Goal: Task Accomplishment & Management: Use online tool/utility

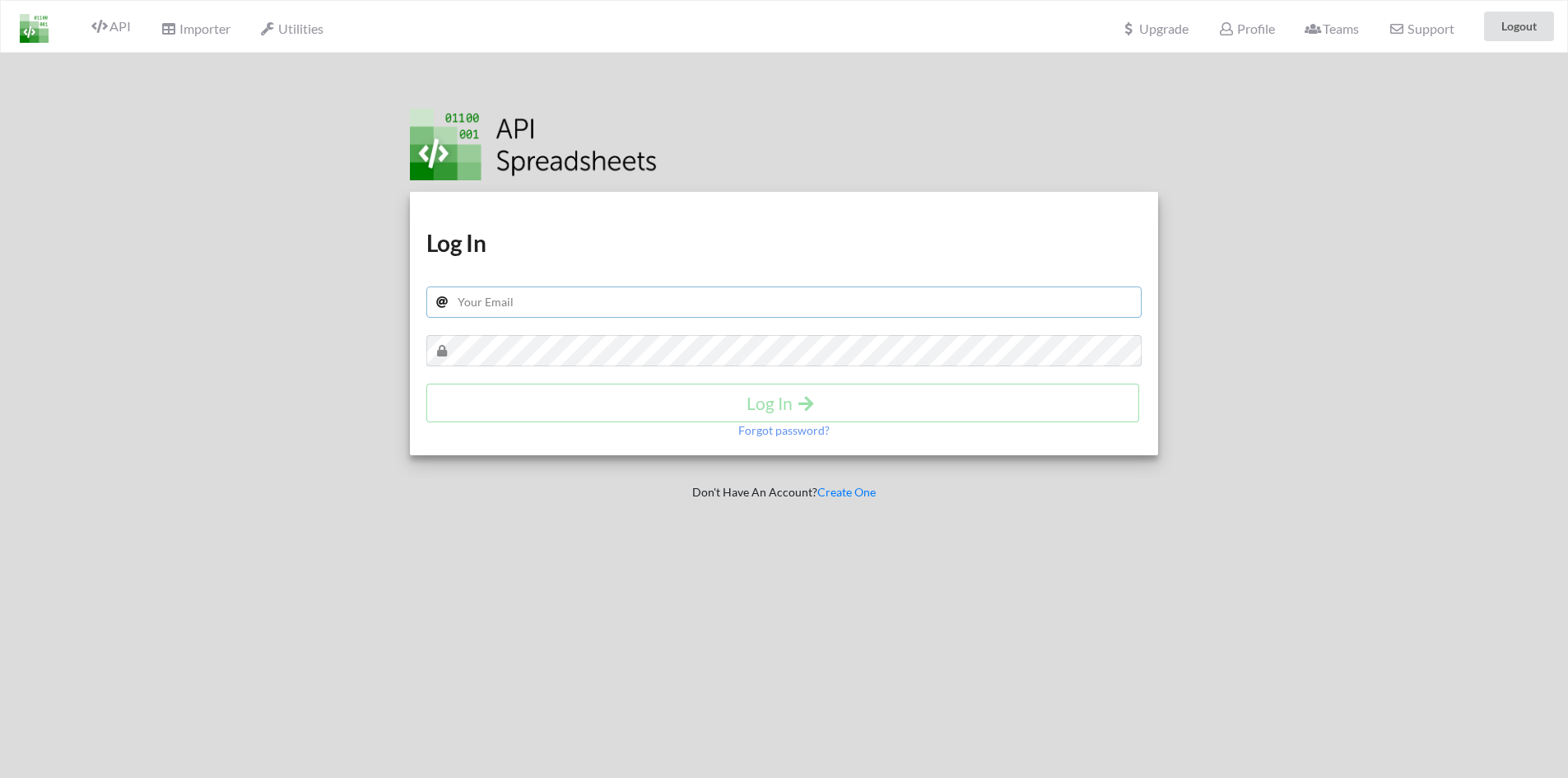
click at [525, 307] on input "text" at bounding box center [784, 302] width 716 height 32
type input "riquelmestayler@gmail.com"
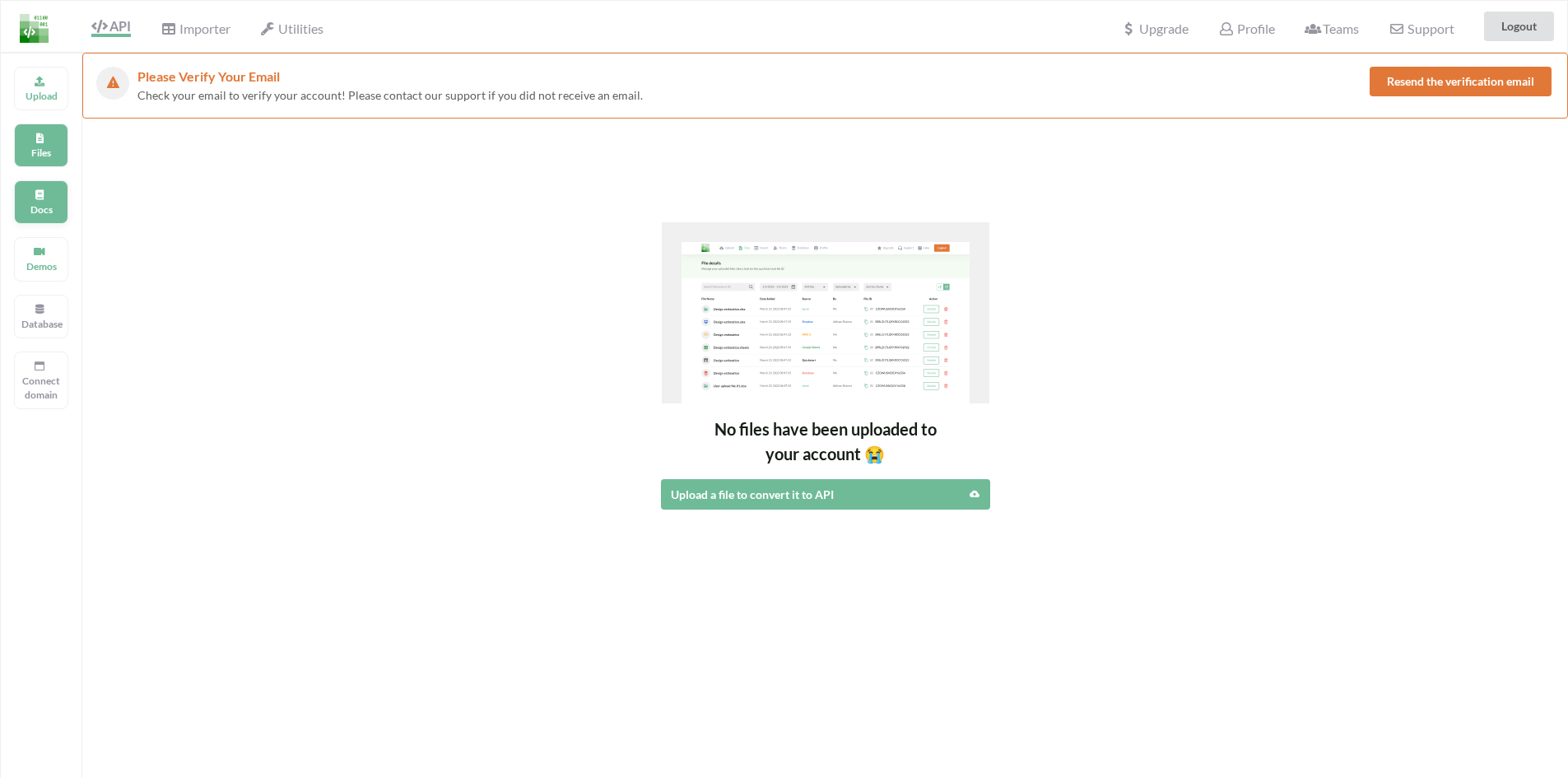
click at [49, 209] on p "Docs" at bounding box center [40, 210] width 39 height 14
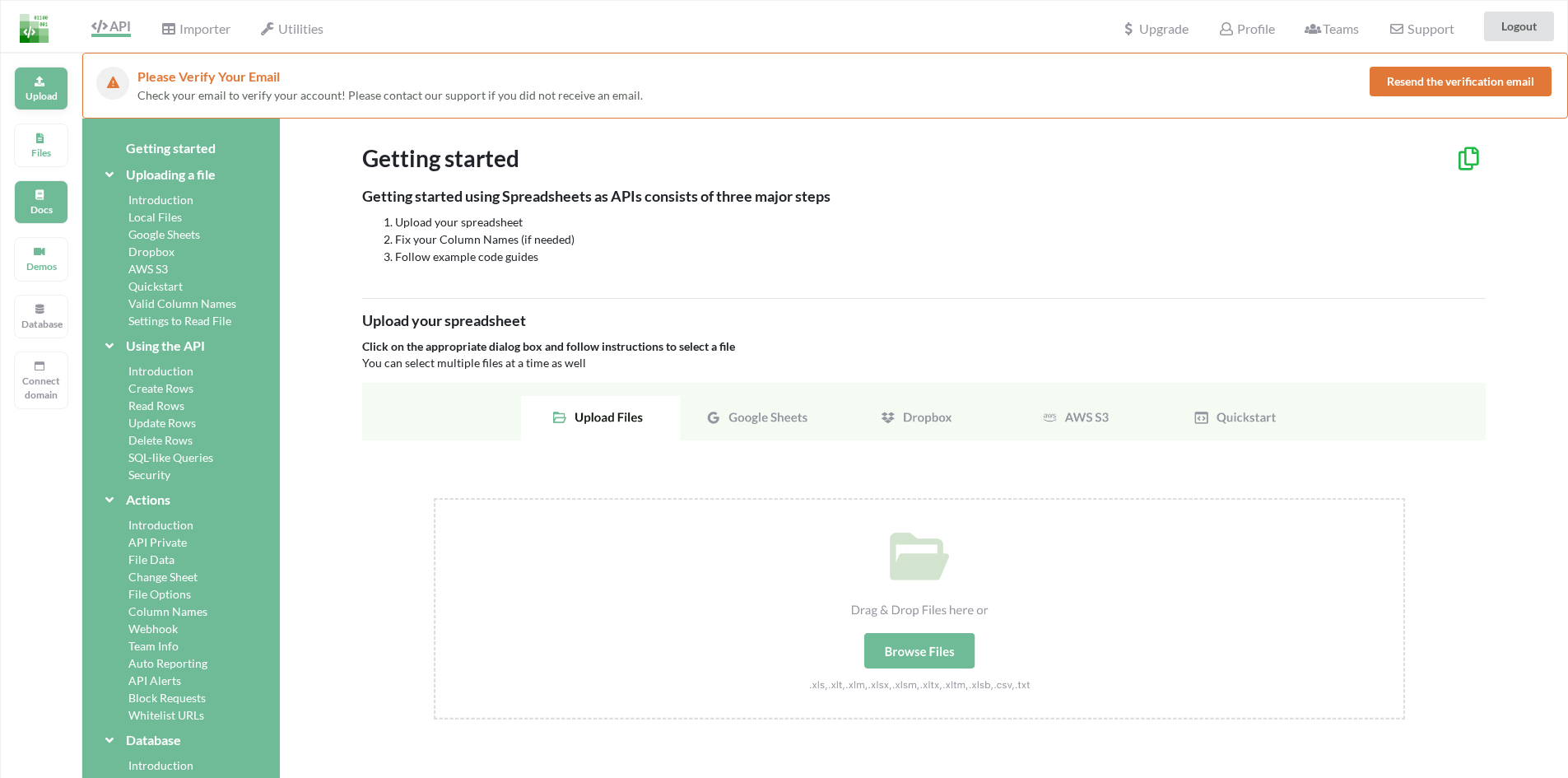
click at [49, 88] on div "Upload" at bounding box center [41, 88] width 55 height 43
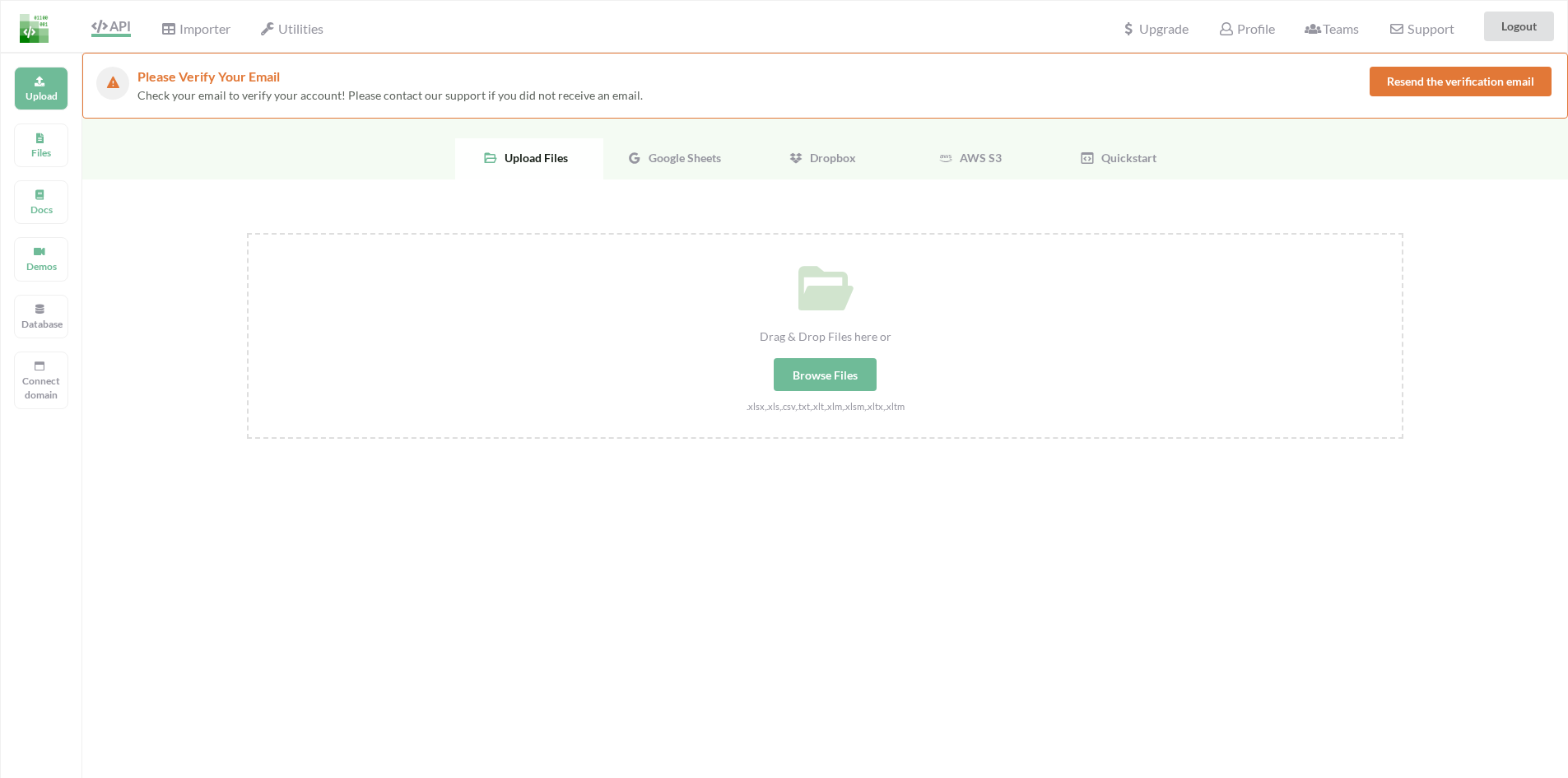
click at [711, 151] on span "Google Sheets" at bounding box center [682, 158] width 79 height 14
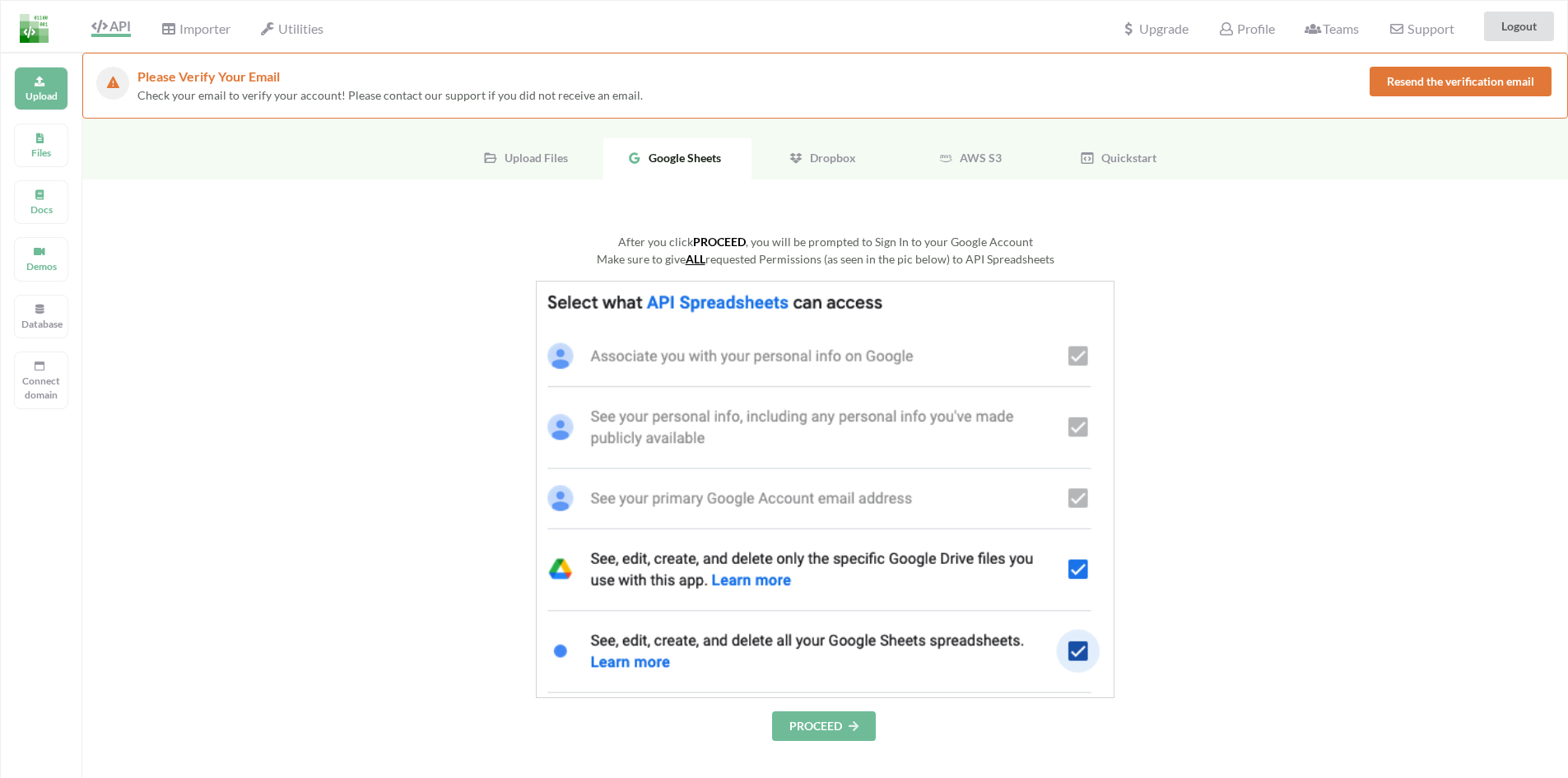
scroll to position [164, 0]
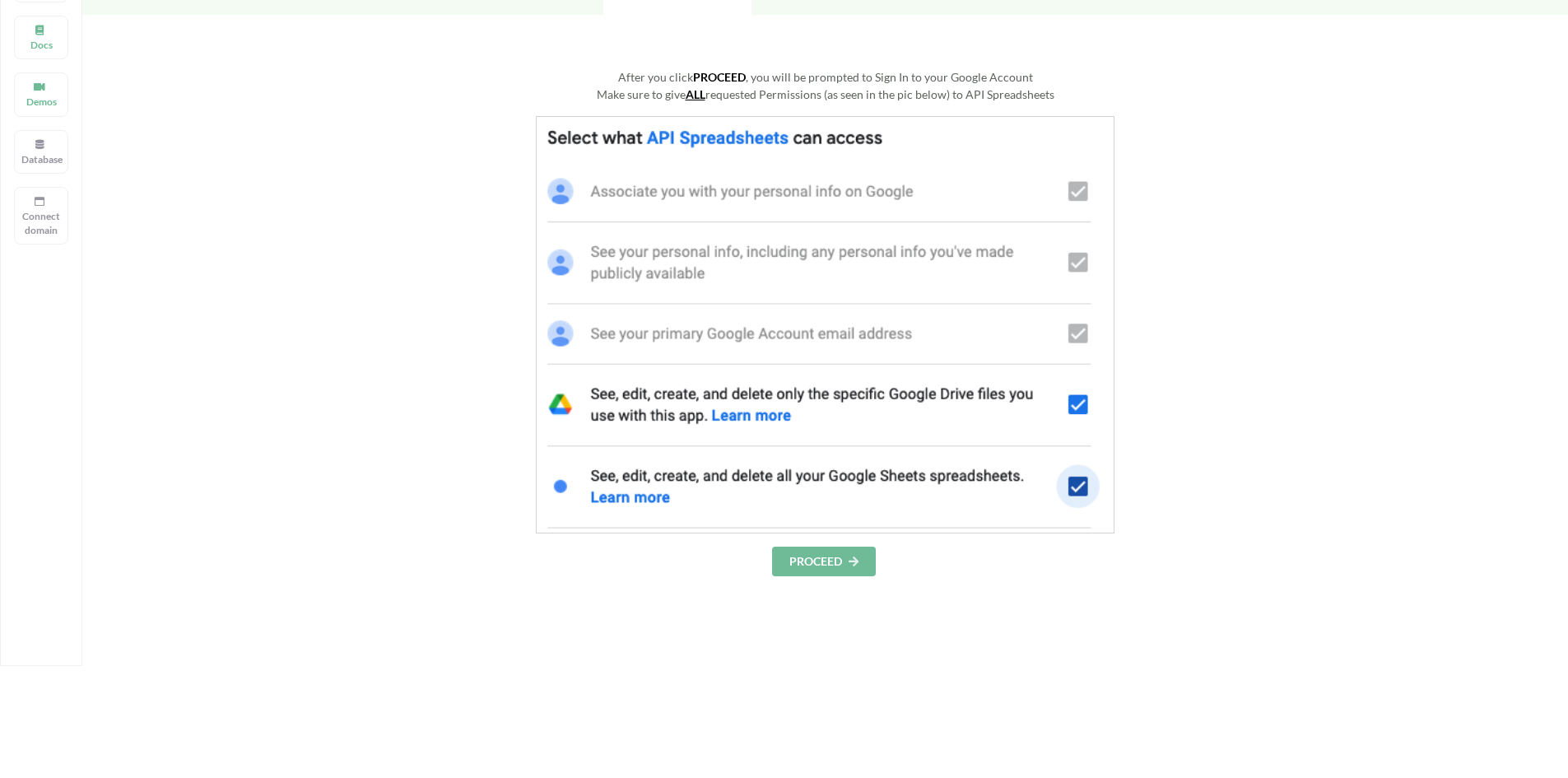
click at [809, 570] on button "PROCEED" at bounding box center [824, 562] width 104 height 30
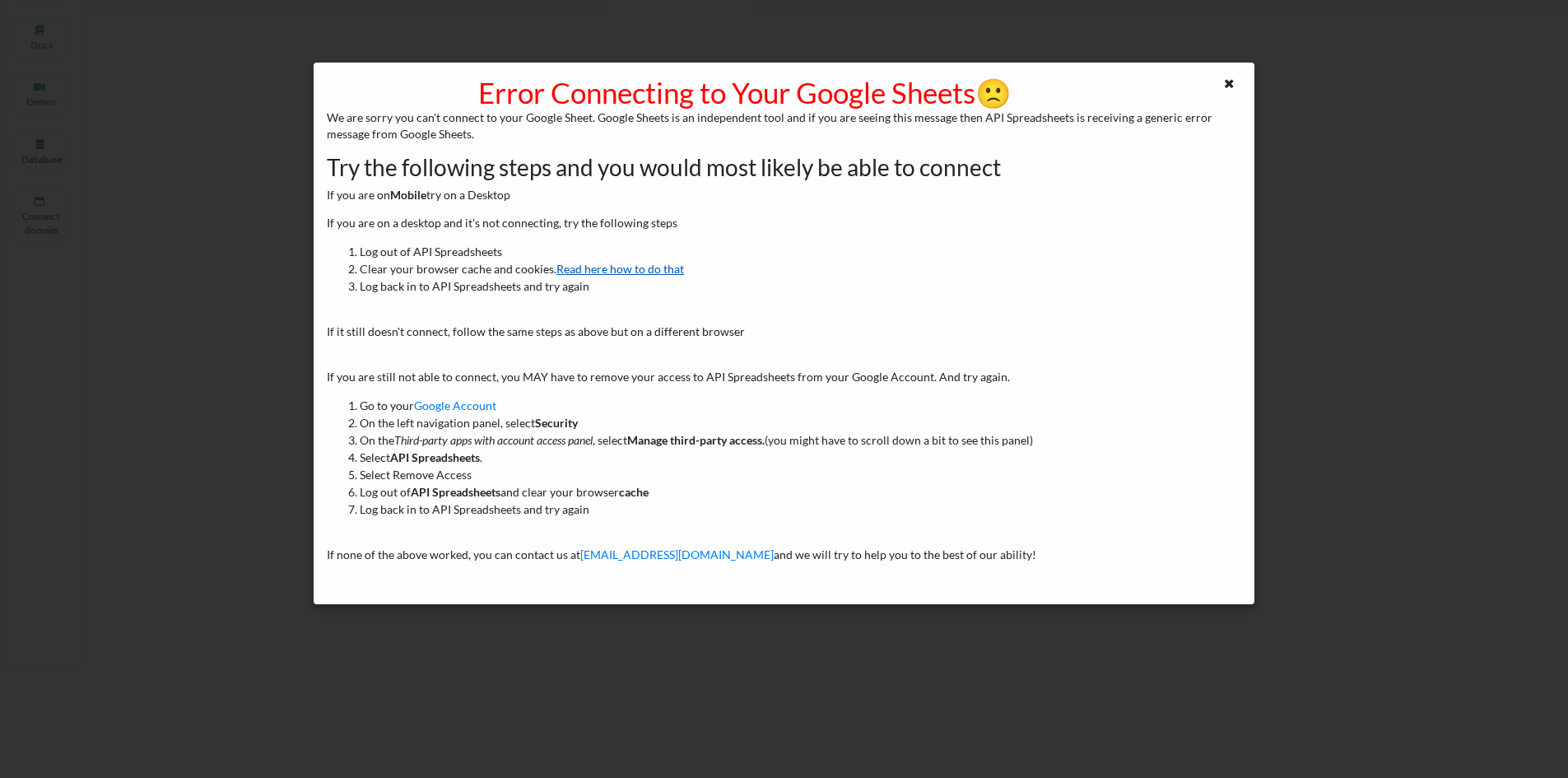
click at [666, 270] on link "Read here how to do that" at bounding box center [620, 268] width 128 height 14
drag, startPoint x: 429, startPoint y: 444, endPoint x: 682, endPoint y: 439, distance: 253.0
click at [682, 440] on li "On the Third-party apps with account access panel , select Manage third-party a…" at bounding box center [800, 440] width 882 height 17
click at [682, 439] on b "Manage third-party access." at bounding box center [695, 439] width 137 height 14
drag, startPoint x: 418, startPoint y: 381, endPoint x: 576, endPoint y: 385, distance: 158.1
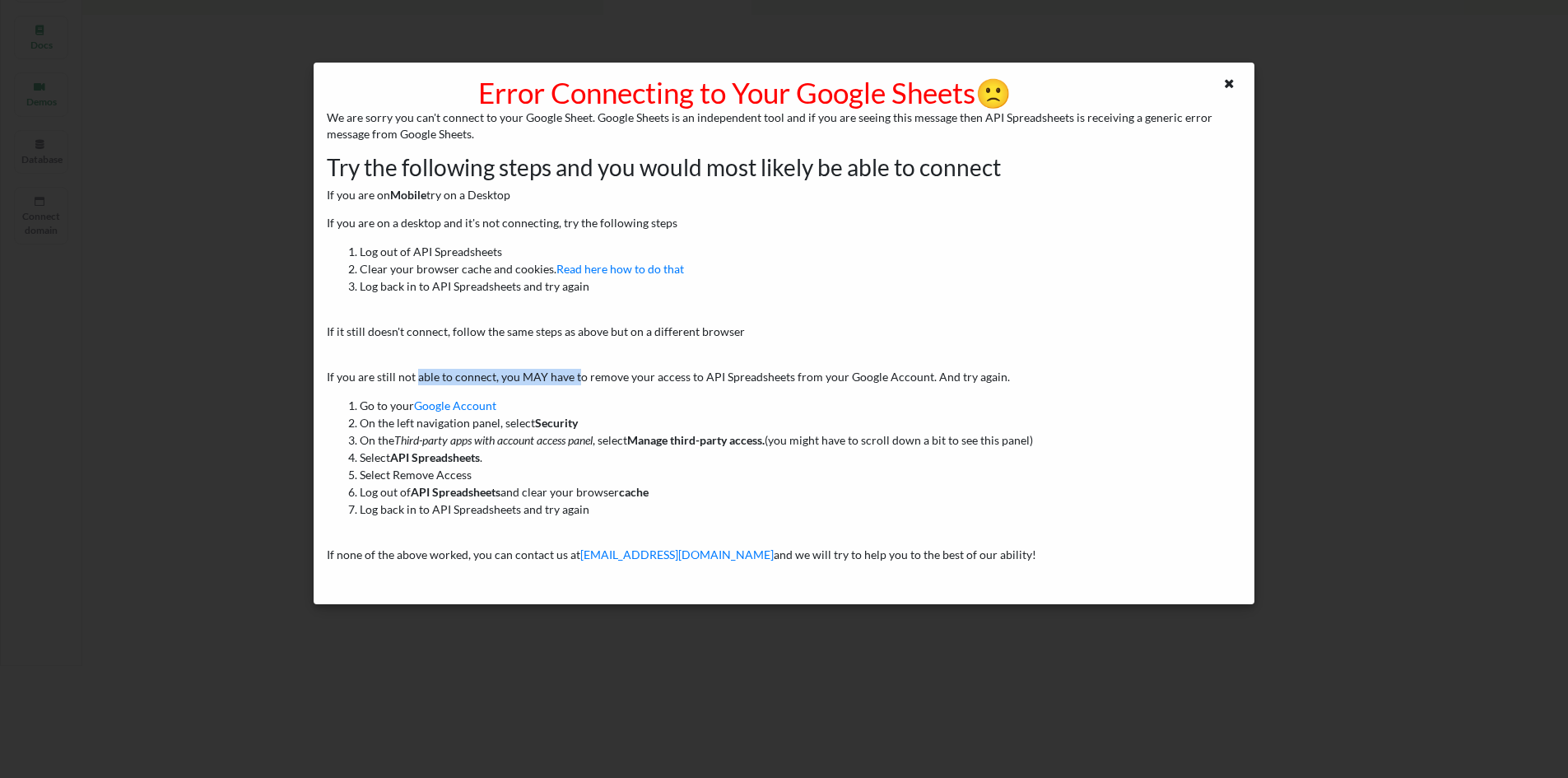
click at [576, 385] on p "If you are still not able to connect, you MAY have to remove your access to API…" at bounding box center [784, 377] width 914 height 16
click at [1225, 73] on div "Error Connecting to Your Google Sheets 🙁 We are sorry you can't connect to your…" at bounding box center [784, 334] width 941 height 542
click at [1228, 81] on icon at bounding box center [1230, 82] width 14 height 12
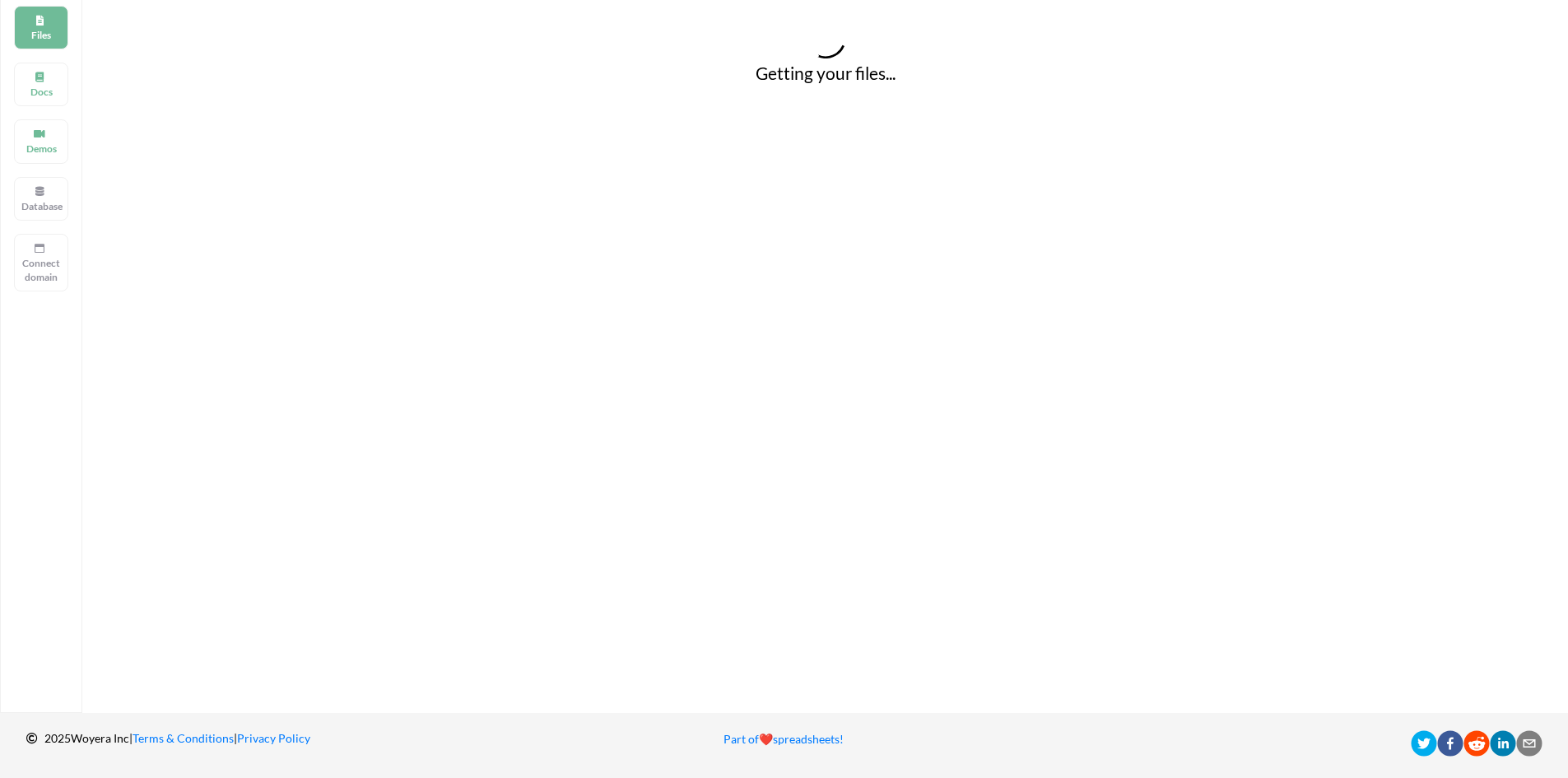
scroll to position [127, 0]
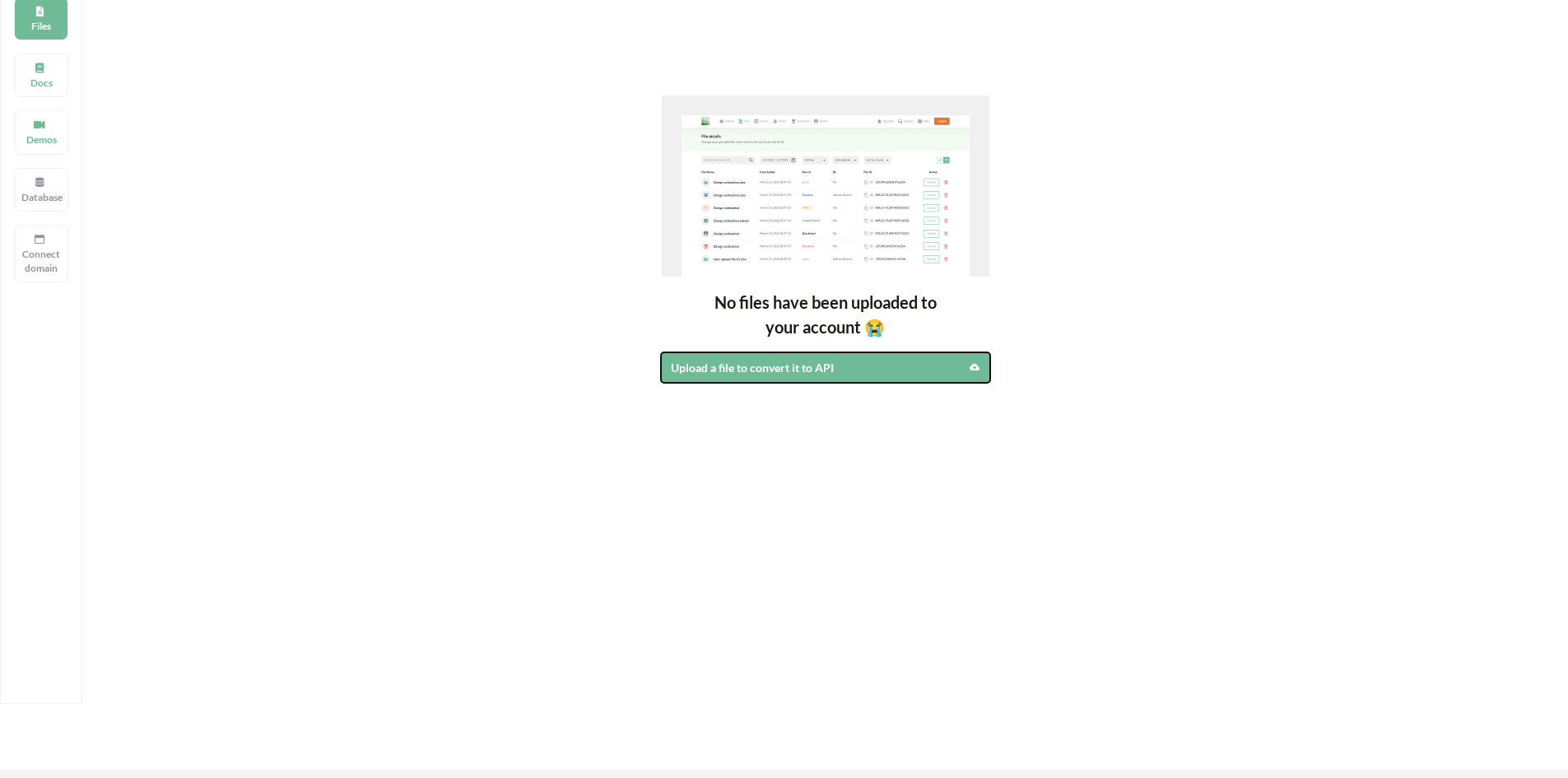
click at [688, 368] on div "Upload a file to convert it to API" at bounding box center [786, 367] width 231 height 17
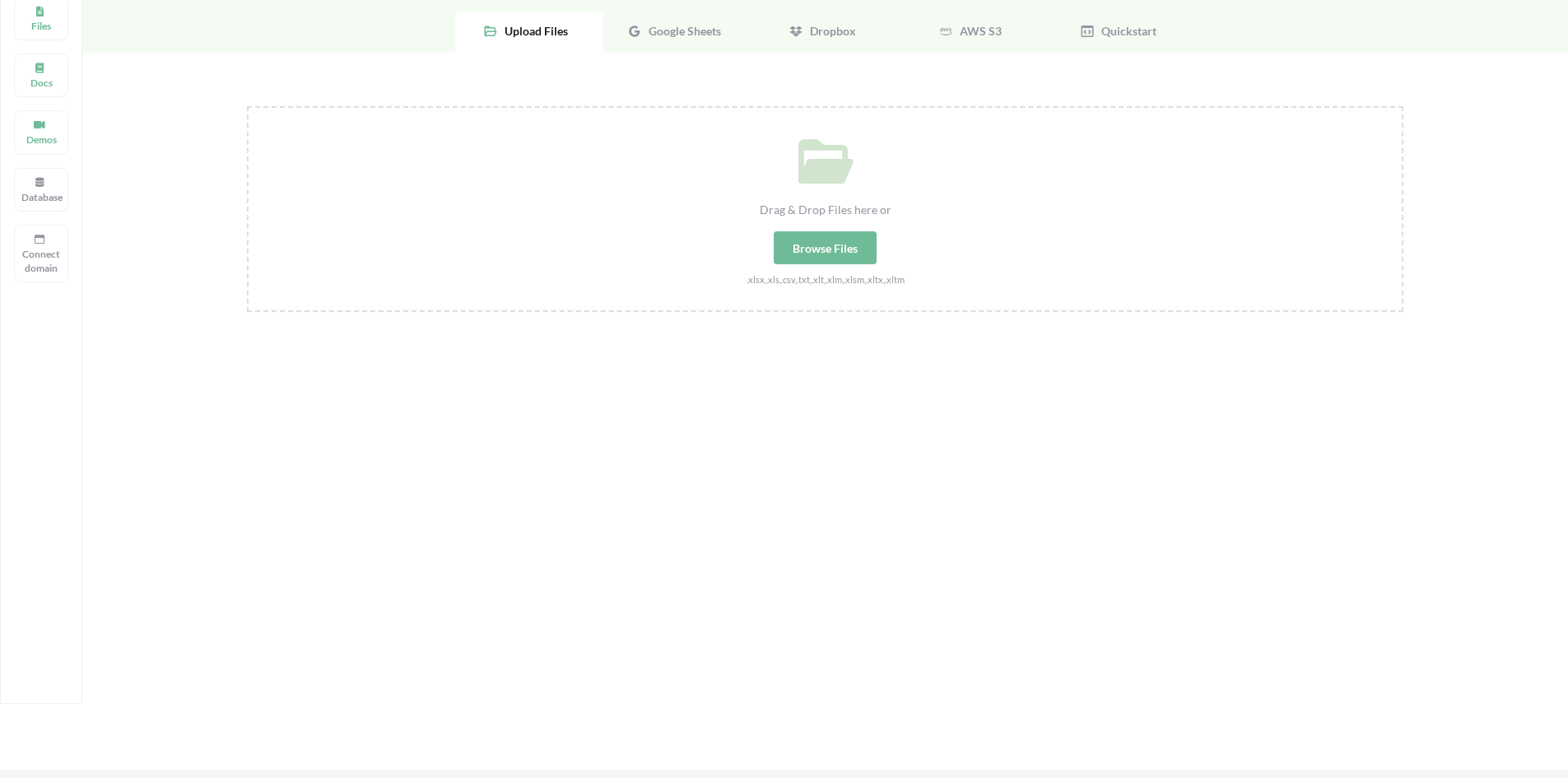
click at [708, 31] on span "Google Sheets" at bounding box center [682, 31] width 79 height 14
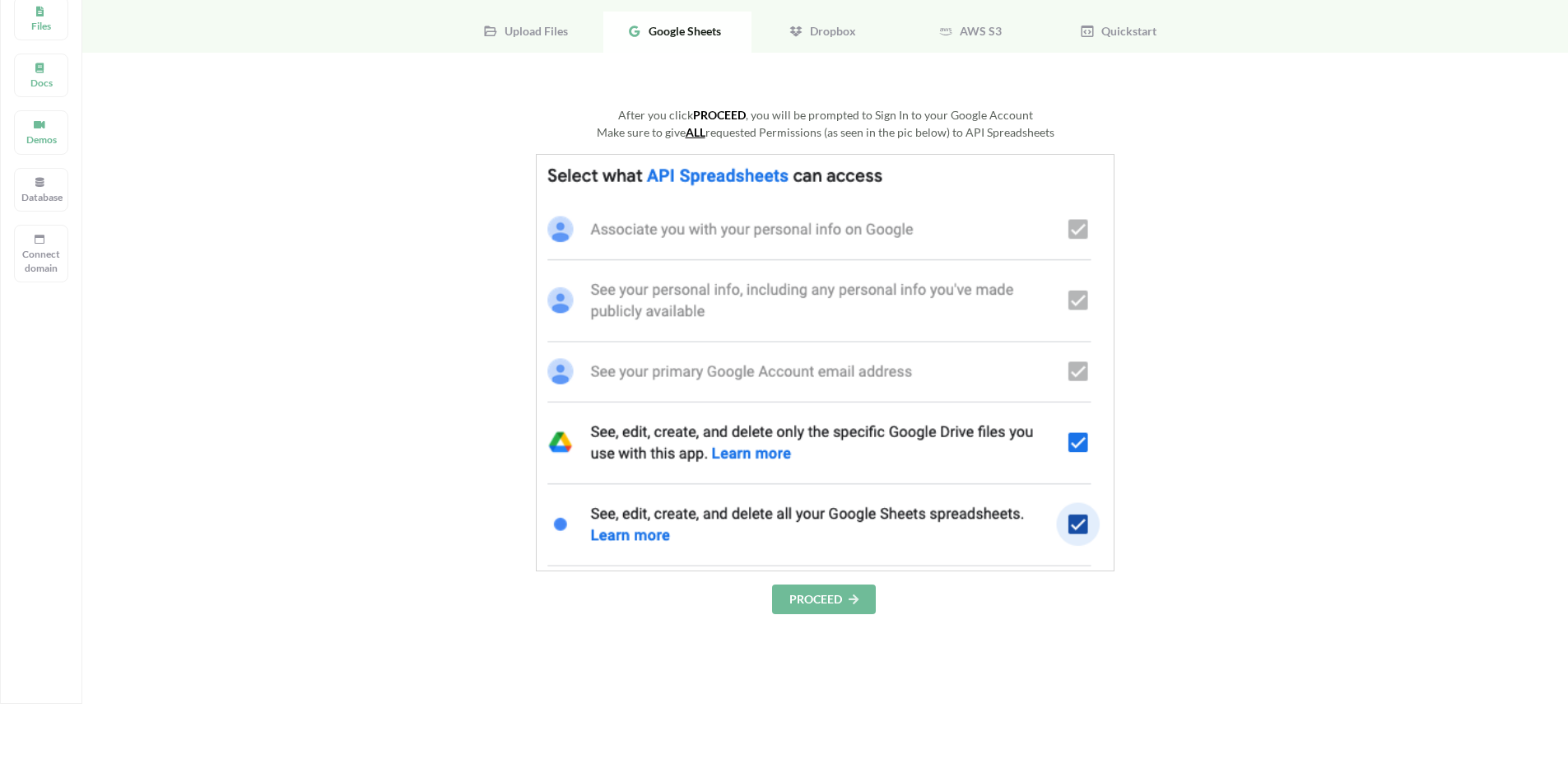
click at [805, 603] on button "PROCEED" at bounding box center [824, 599] width 104 height 30
